Goal: Task Accomplishment & Management: Complete application form

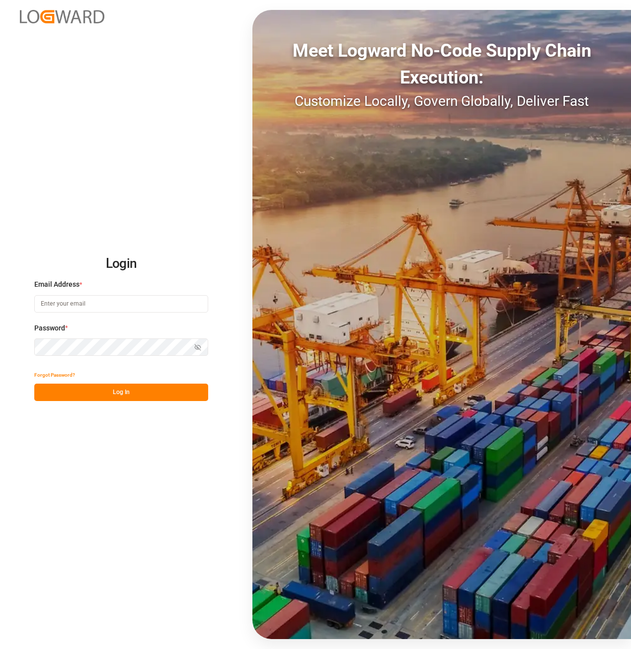
type input "[EMAIL_ADDRESS][DOMAIN_NAME][PERSON_NAME]"
drag, startPoint x: 183, startPoint y: 396, endPoint x: 15, endPoint y: 445, distance: 175.3
click at [181, 399] on button "Log In" at bounding box center [121, 391] width 174 height 17
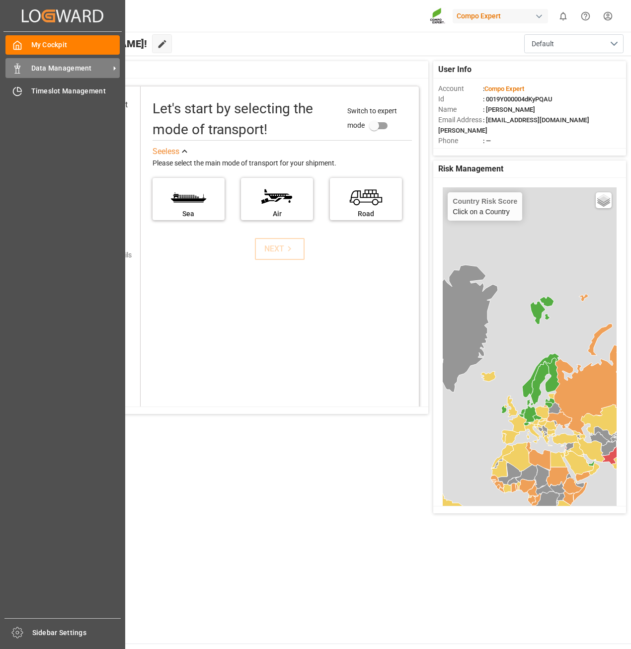
click at [54, 72] on span "Data Management" at bounding box center [70, 68] width 78 height 10
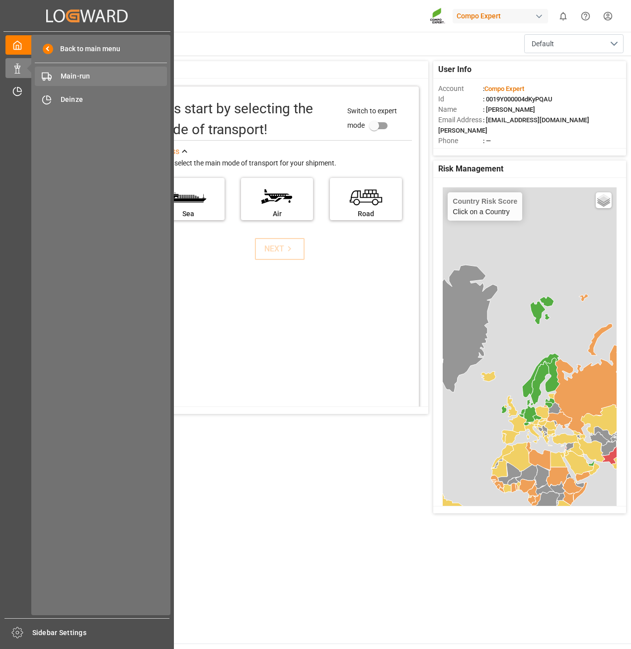
click at [84, 76] on span "Main-run" at bounding box center [114, 76] width 107 height 10
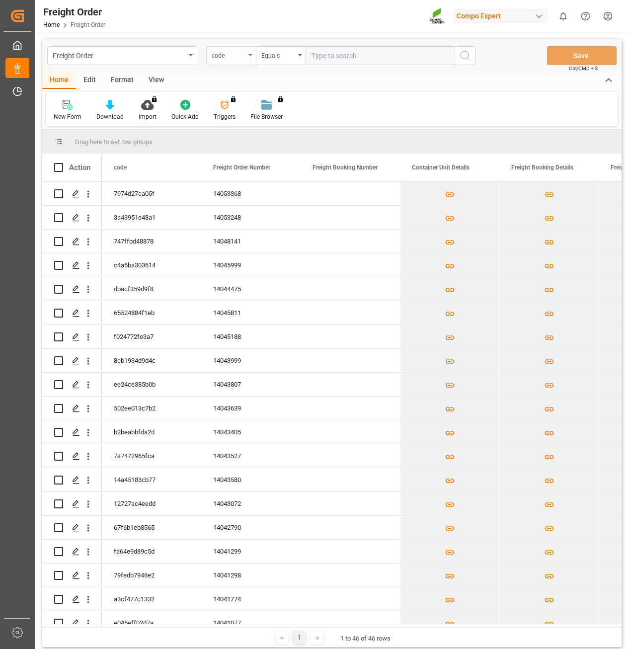
click at [236, 63] on div "code" at bounding box center [231, 55] width 50 height 19
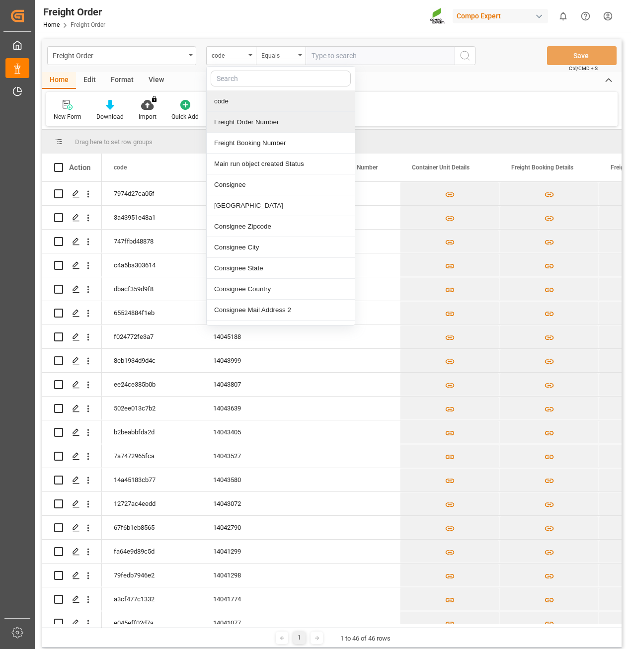
click at [233, 113] on div "Freight Order Number" at bounding box center [281, 122] width 148 height 21
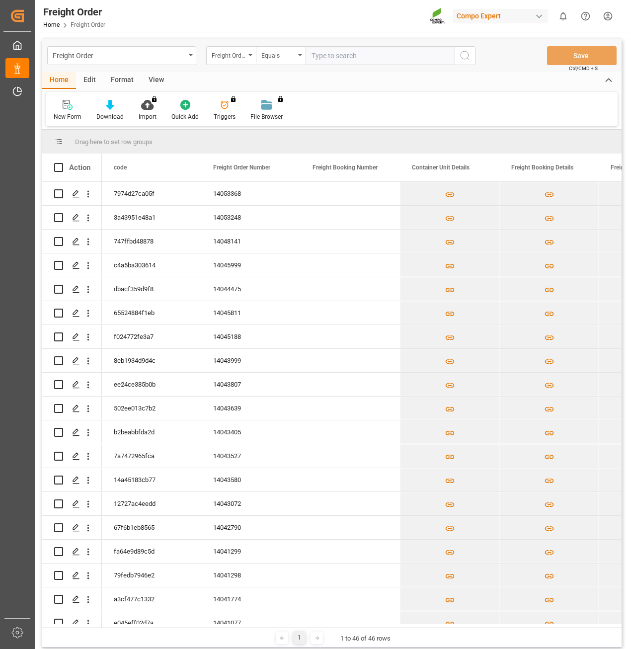
click at [350, 53] on input "text" at bounding box center [379, 55] width 149 height 19
paste input "14053368"
type input "14053368"
click at [466, 55] on icon "search button" at bounding box center [465, 56] width 12 height 12
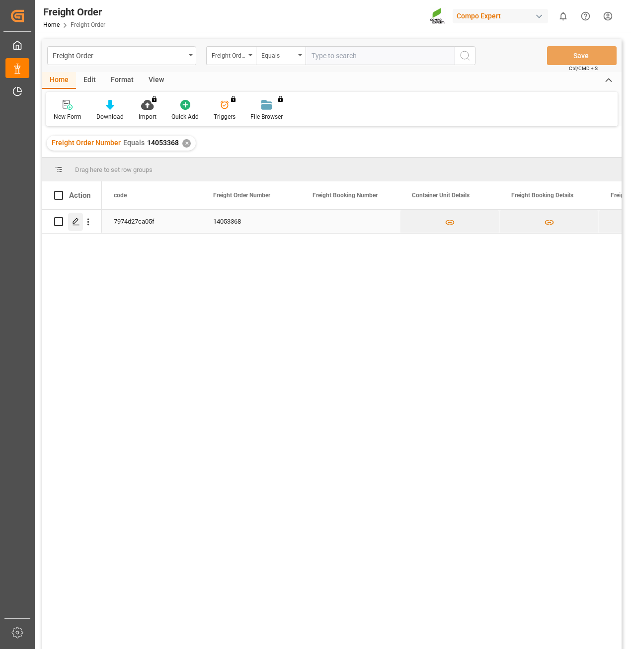
click at [73, 225] on icon "Press SPACE to select this row." at bounding box center [76, 222] width 8 height 8
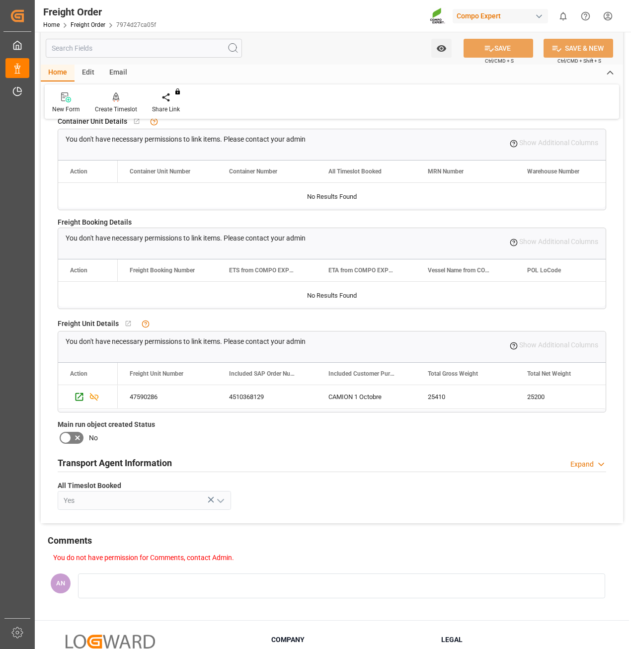
scroll to position [199, 0]
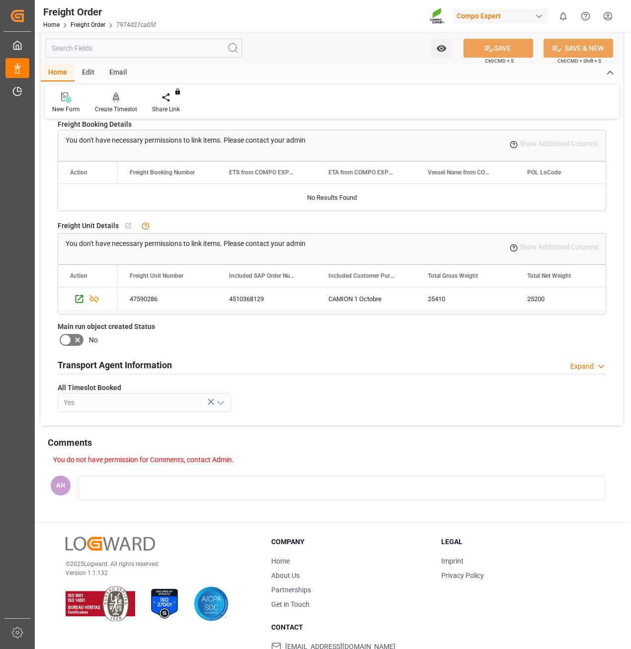
click at [127, 97] on div at bounding box center [116, 97] width 42 height 10
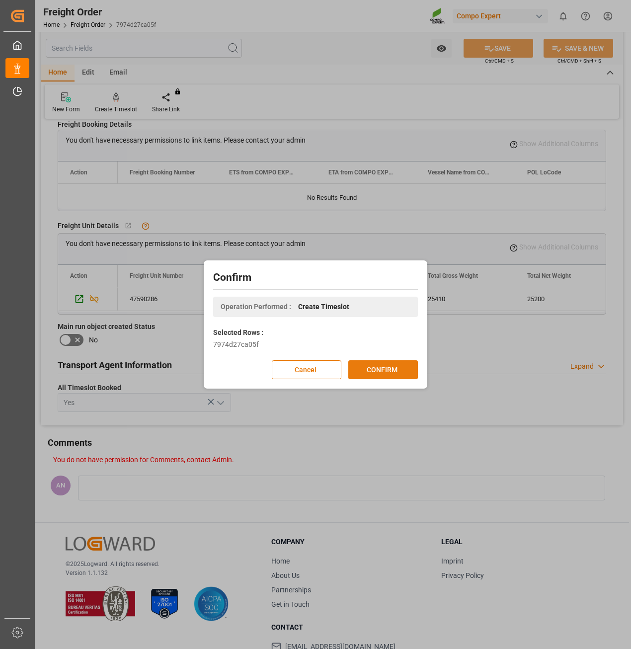
click at [368, 374] on button "CONFIRM" at bounding box center [383, 369] width 70 height 19
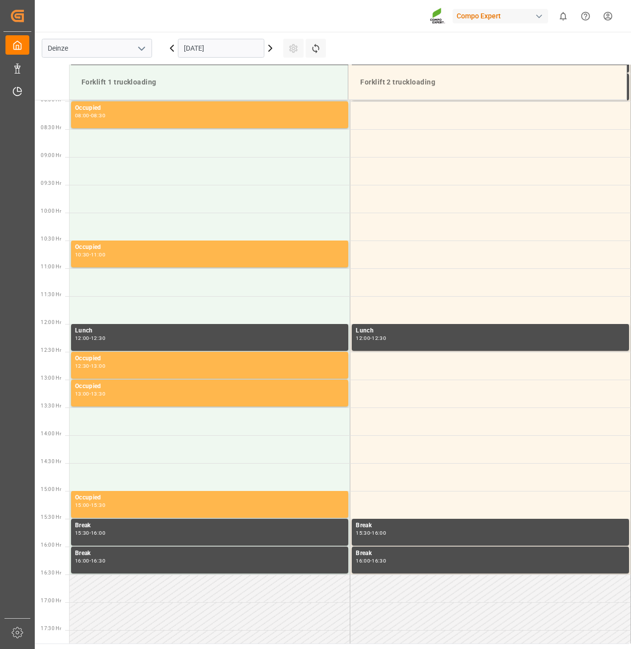
scroll to position [494, 0]
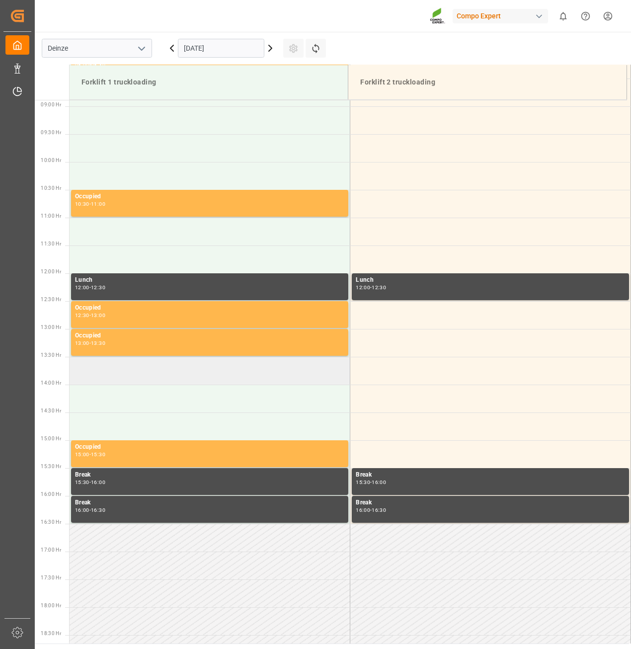
click at [101, 375] on td at bounding box center [210, 371] width 281 height 28
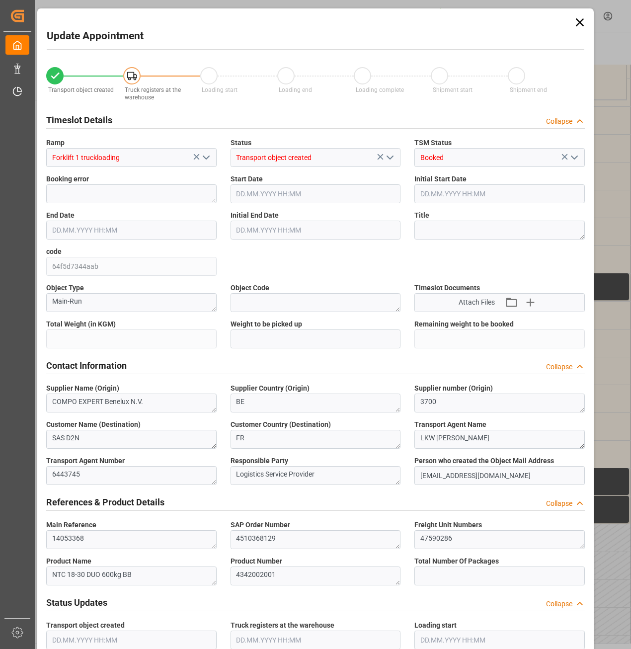
type input "25410"
type input "0"
type input "42"
type input "06.10.2025 13:30"
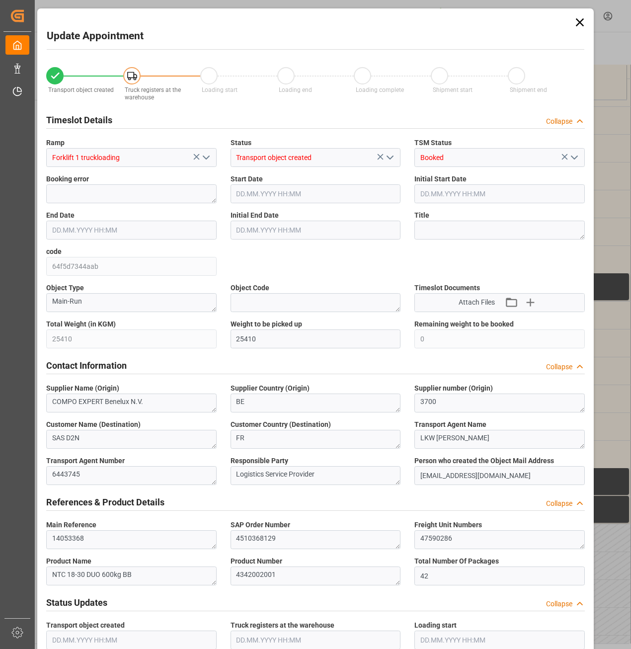
type input "06.10.2025 14:00"
type input "06.10.2025 08:02"
type input "06.10.2025 07:51"
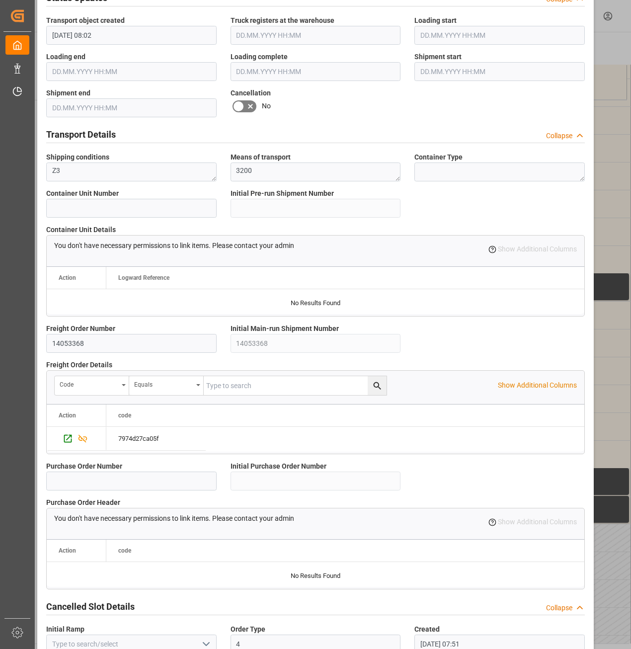
scroll to position [646, 0]
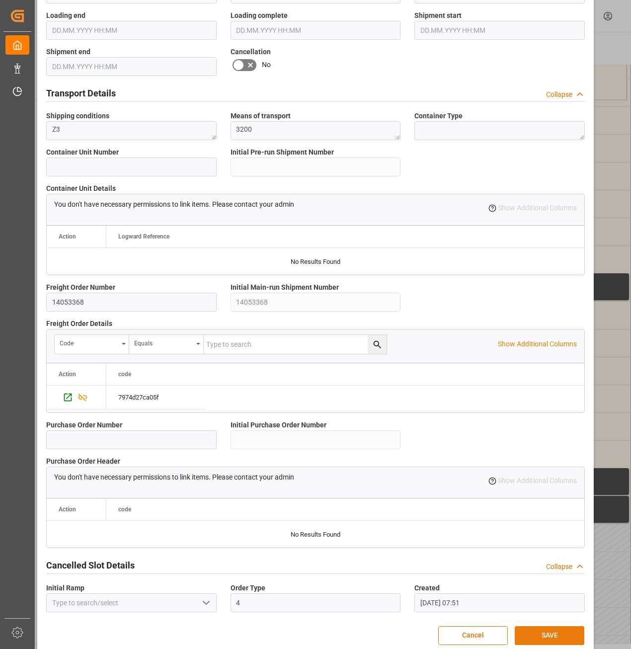
click at [562, 633] on button "SAVE" at bounding box center [550, 635] width 70 height 19
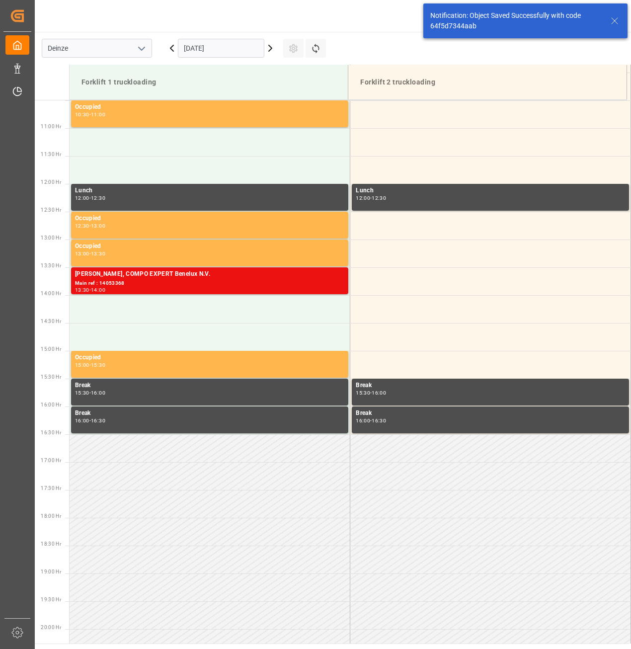
scroll to position [661, 0]
